Goal: Task Accomplishment & Management: Manage account settings

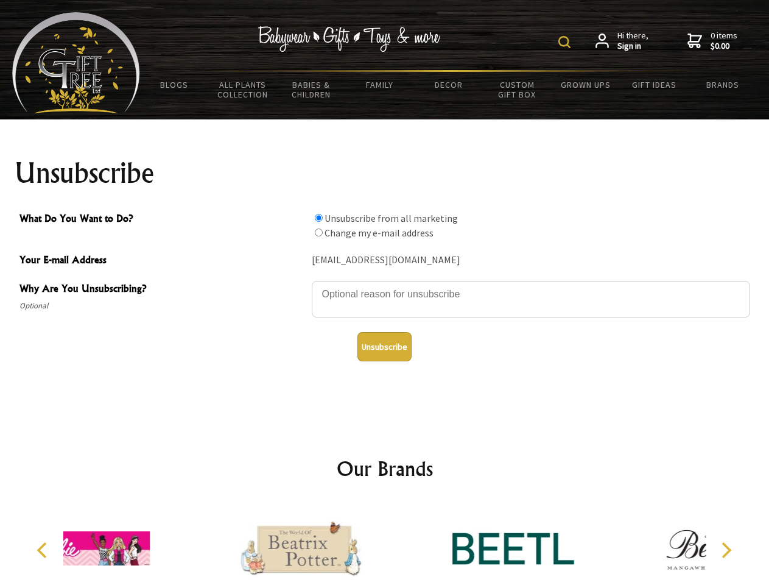
click at [566, 42] on img at bounding box center [564, 42] width 12 height 12
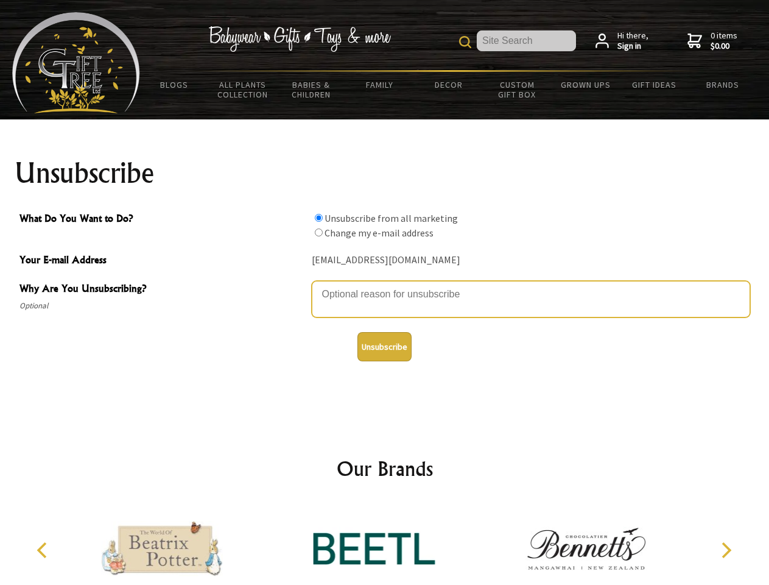
click at [385, 285] on textarea "Why Are You Unsubscribing?" at bounding box center [531, 299] width 438 height 37
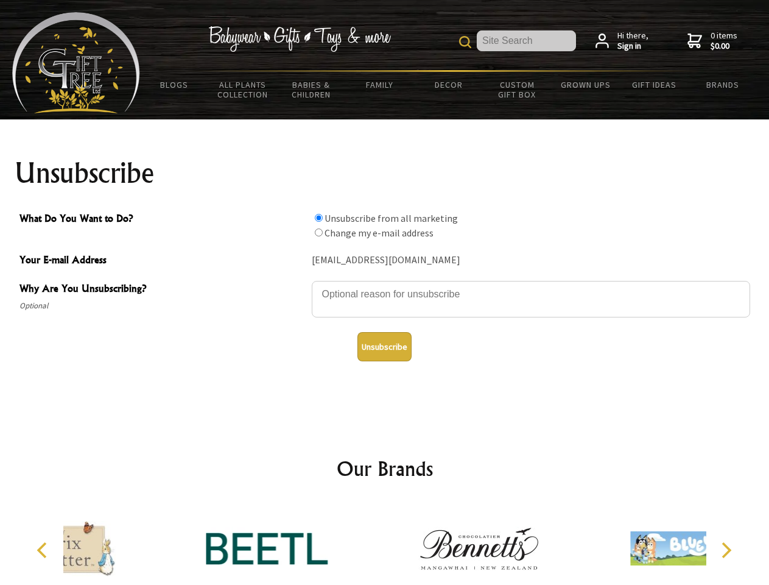
click at [318, 217] on input "What Do You Want to Do?" at bounding box center [319, 218] width 8 height 8
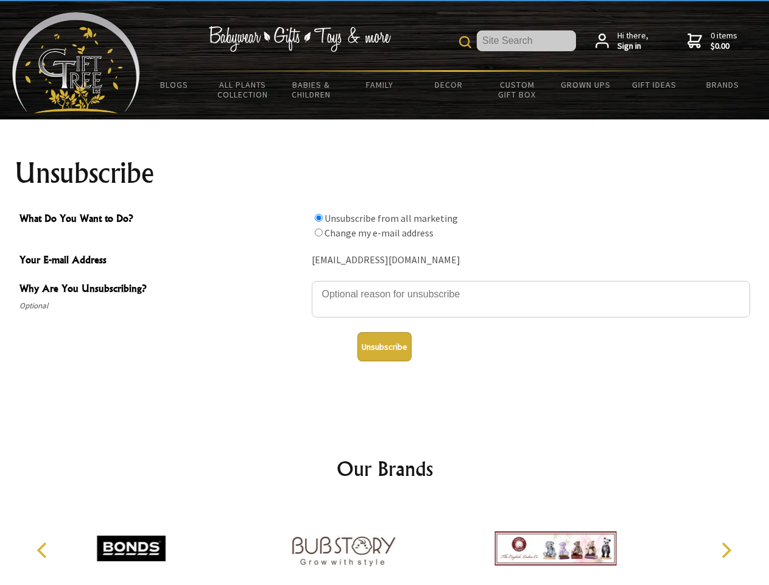
click at [318, 232] on input "What Do You Want to Do?" at bounding box center [319, 232] width 8 height 8
radio input "true"
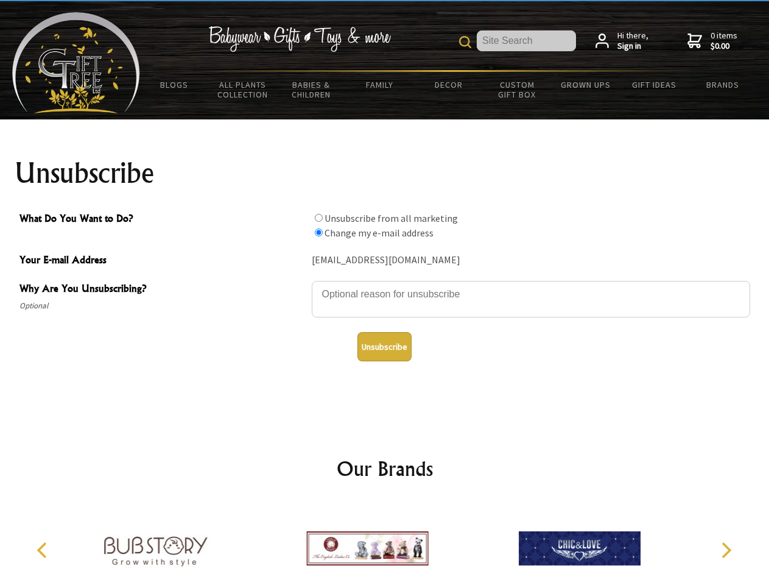
click at [384, 346] on button "Unsubscribe" at bounding box center [384, 346] width 54 height 29
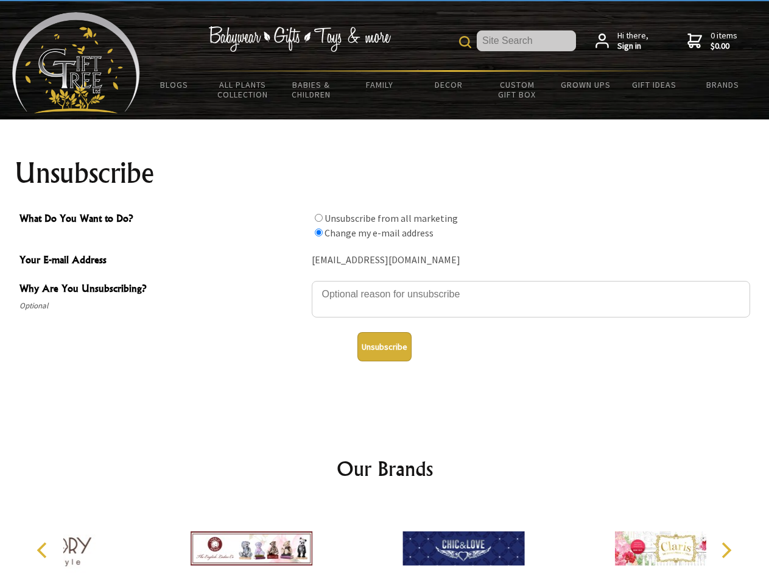
click at [44, 550] on icon "Previous" at bounding box center [43, 550] width 16 height 16
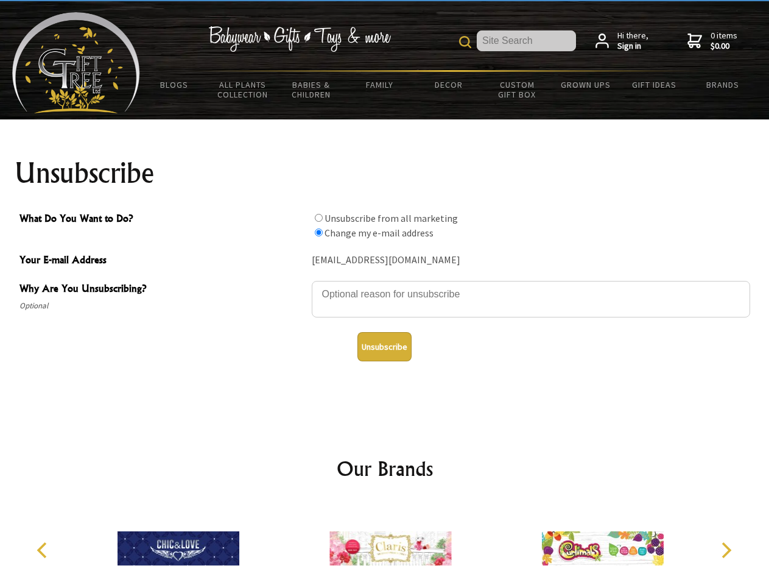
click at [726, 550] on icon "Next" at bounding box center [725, 550] width 16 height 16
